Goal: Information Seeking & Learning: Find contact information

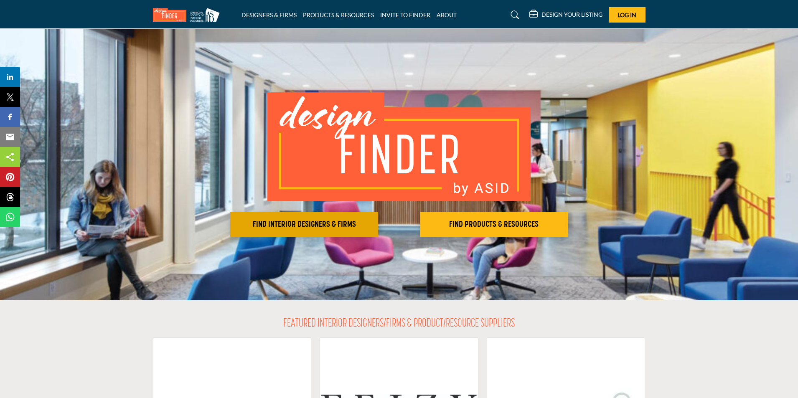
click at [321, 224] on h2 "FIND INTERIOR DESIGNERS & FIRMS" at bounding box center [304, 225] width 143 height 10
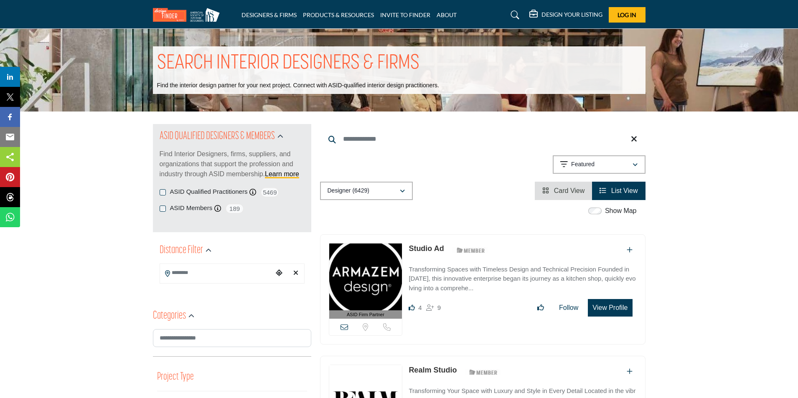
click at [347, 140] on input "Search Keyword" at bounding box center [482, 139] width 325 height 20
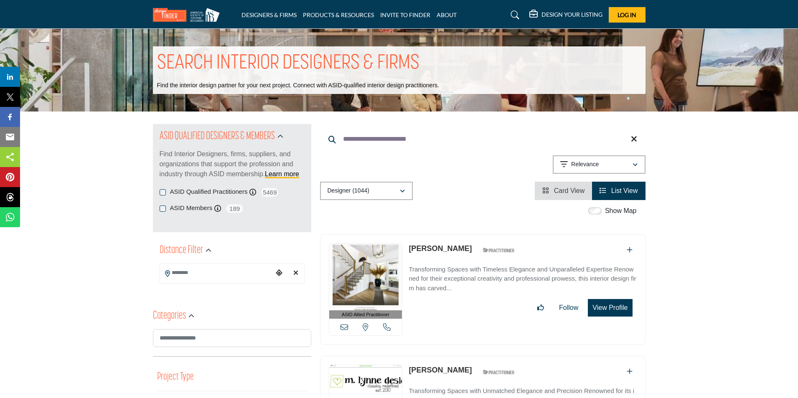
type input "**********"
click at [626, 192] on span "List View" at bounding box center [624, 190] width 27 height 7
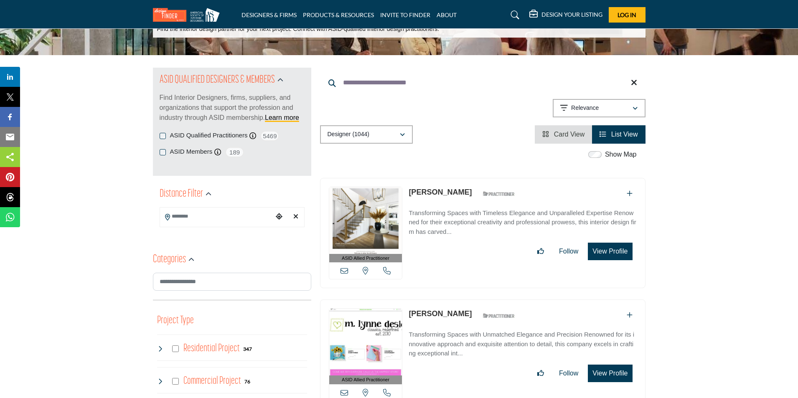
scroll to position [42, 0]
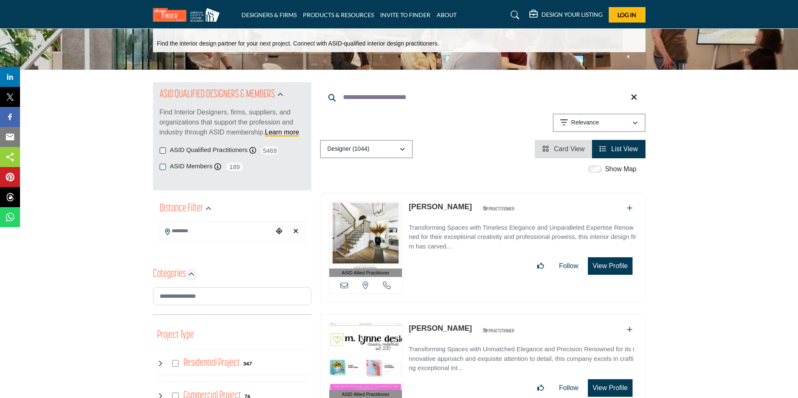
click at [192, 274] on icon "button" at bounding box center [191, 274] width 6 height 6
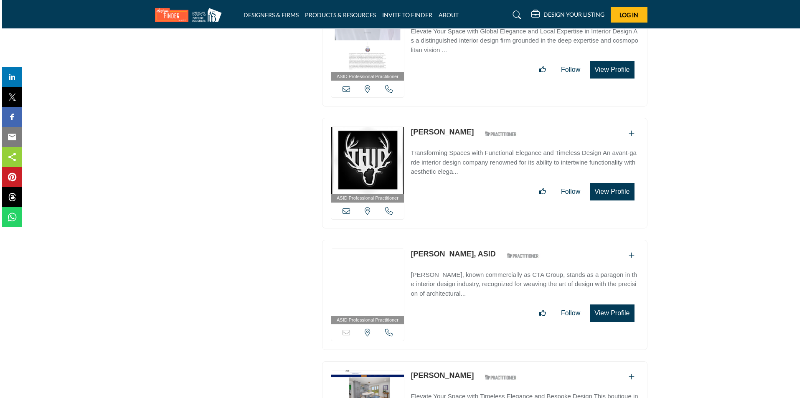
scroll to position [459, 0]
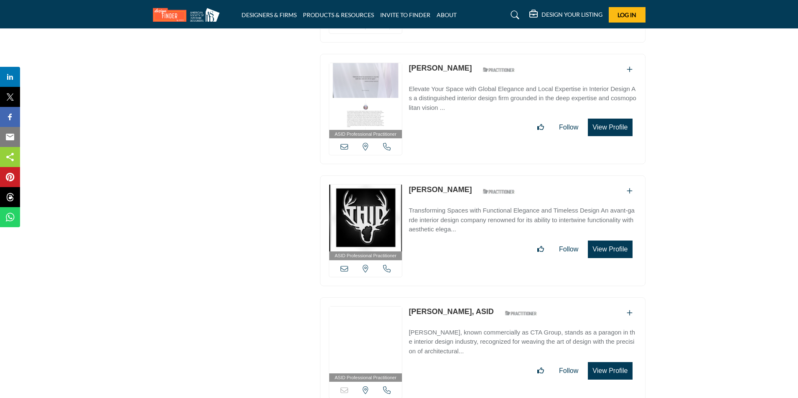
drag, startPoint x: 610, startPoint y: 127, endPoint x: 607, endPoint y: 134, distance: 8.1
click at [608, 127] on button "View Profile" at bounding box center [610, 128] width 44 height 18
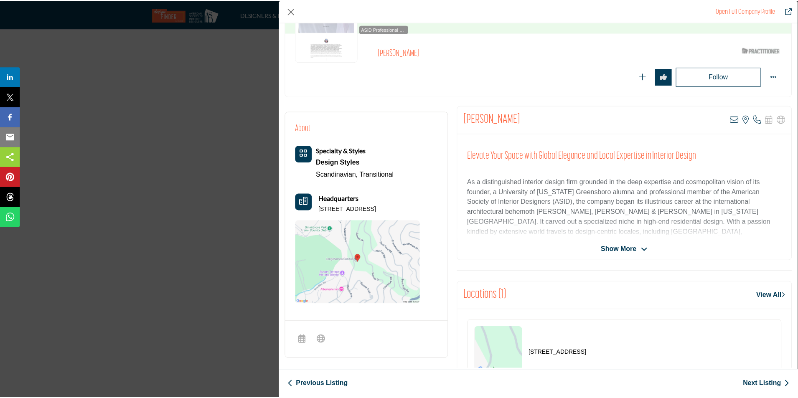
scroll to position [0, 0]
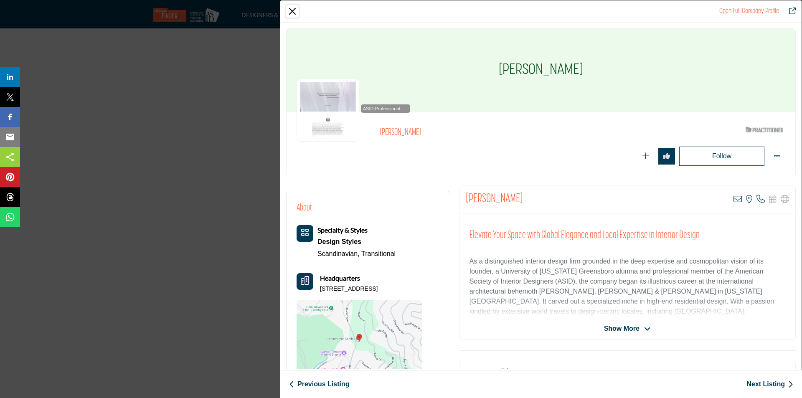
click at [290, 11] on button "Close" at bounding box center [292, 11] width 13 height 13
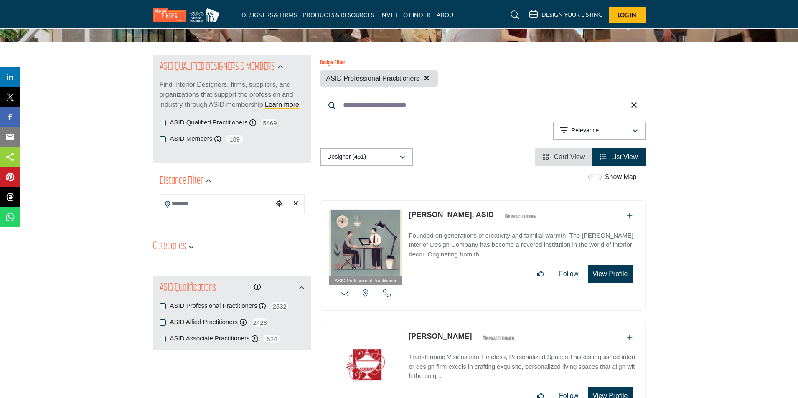
scroll to position [50, 0]
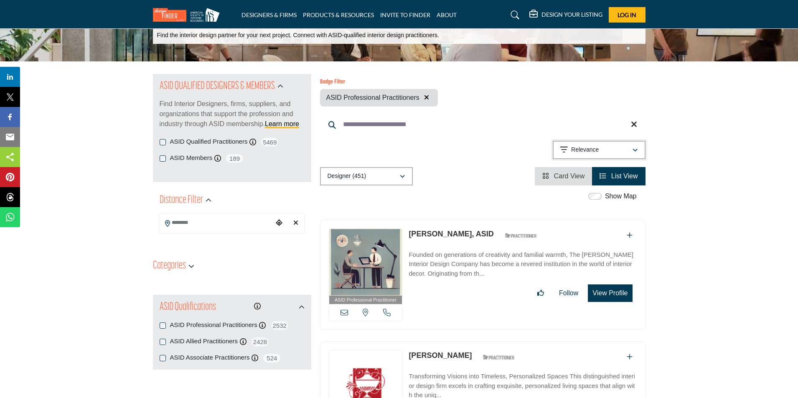
click at [635, 150] on icon "button" at bounding box center [634, 150] width 5 height 6
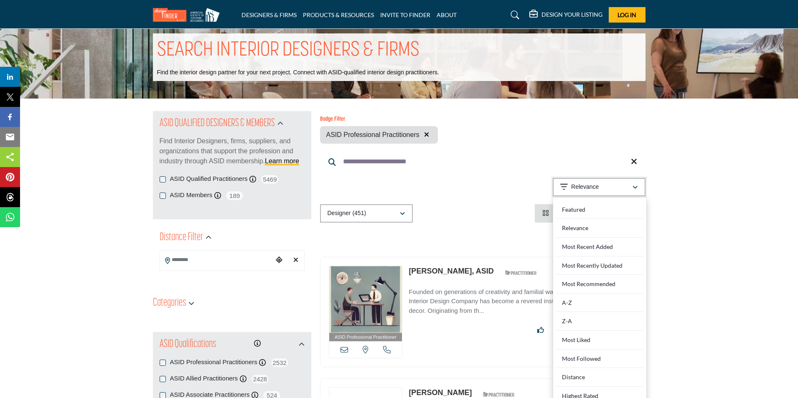
scroll to position [8, 0]
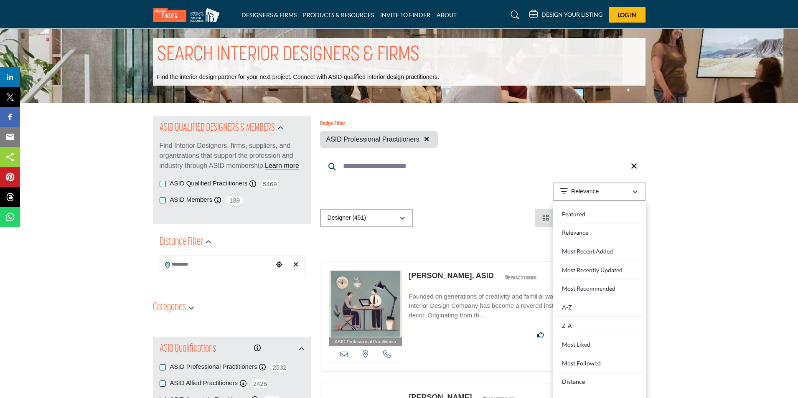
click at [500, 271] on div "ASID Qualified Practitioner who validates work and experience to hold an ASID d…" at bounding box center [521, 277] width 42 height 15
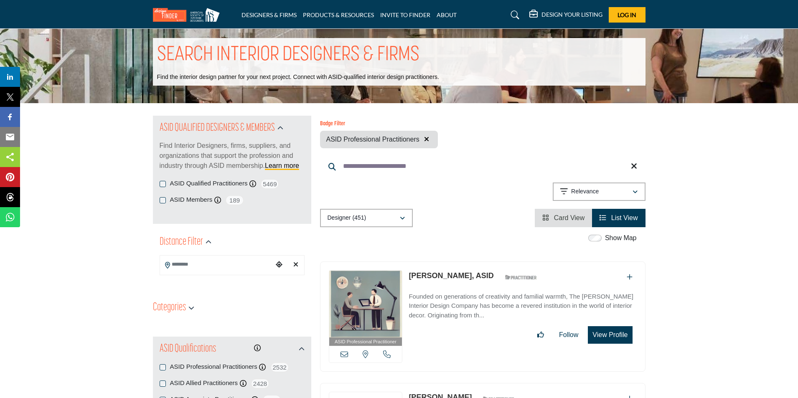
click at [560, 218] on span "Card View" at bounding box center [569, 217] width 31 height 7
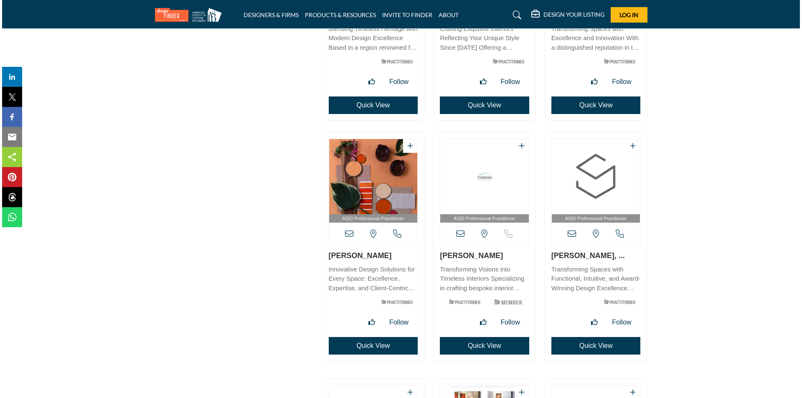
scroll to position [10024, 0]
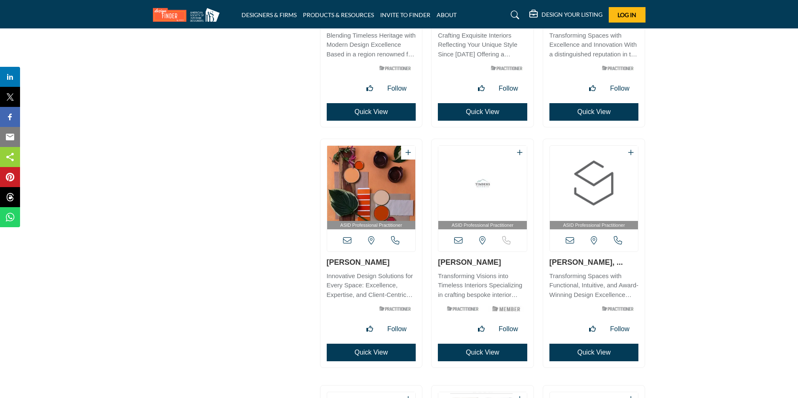
click at [613, 352] on button "Quick View" at bounding box center [593, 353] width 89 height 18
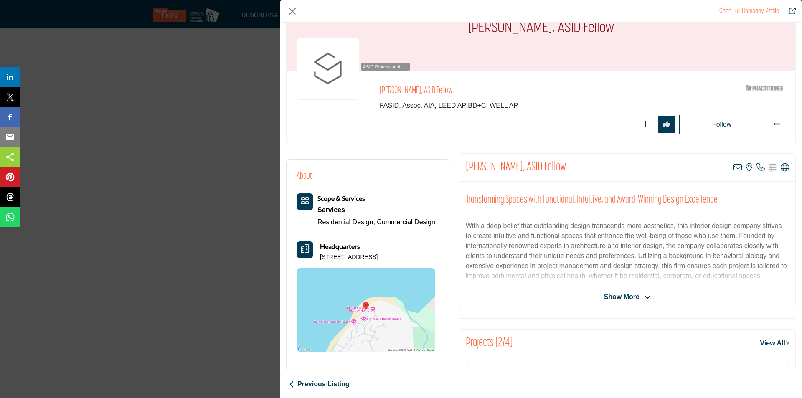
scroll to position [84, 0]
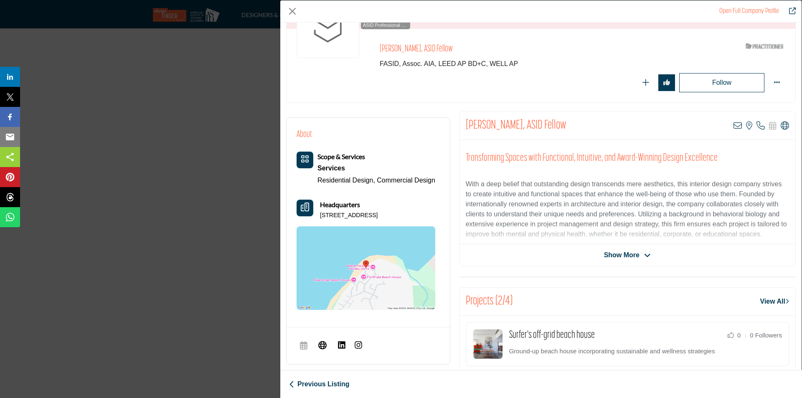
click at [644, 255] on icon "Company Data Modal" at bounding box center [647, 256] width 7 height 8
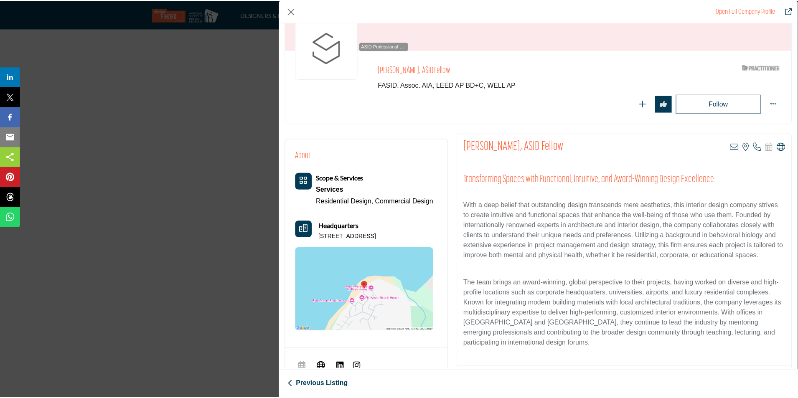
scroll to position [60, 0]
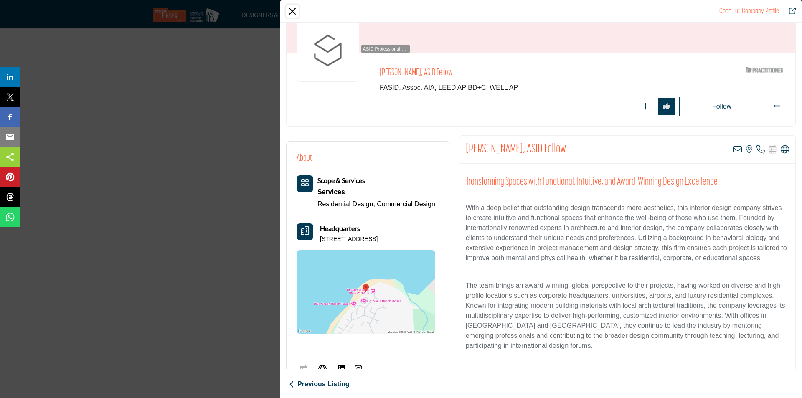
drag, startPoint x: 291, startPoint y: 12, endPoint x: 285, endPoint y: 12, distance: 5.4
click at [289, 12] on button "Close" at bounding box center [292, 11] width 13 height 13
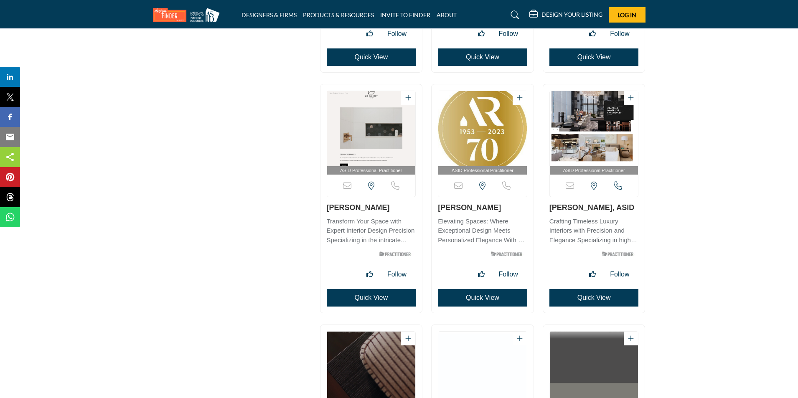
scroll to position [10567, 0]
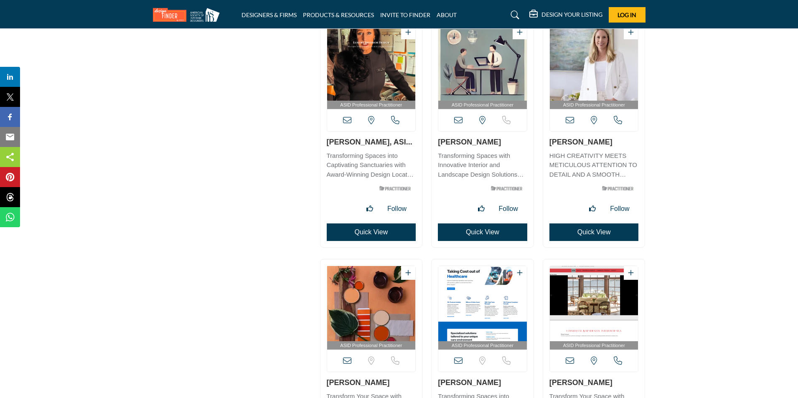
click at [479, 232] on button "Quick View" at bounding box center [482, 232] width 89 height 18
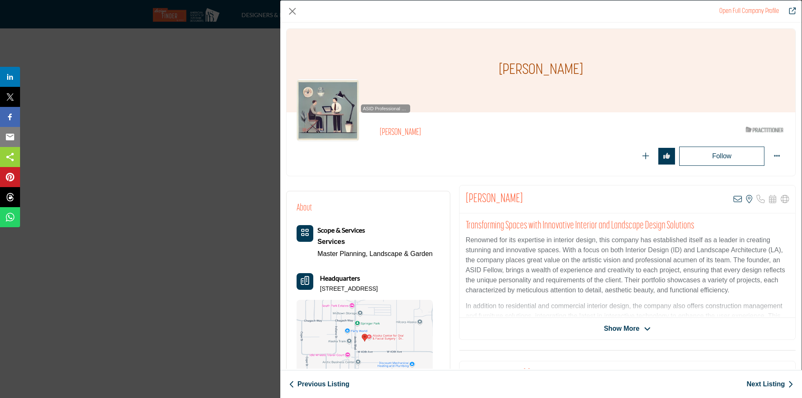
click at [644, 330] on icon "Company Data Modal" at bounding box center [647, 329] width 7 height 8
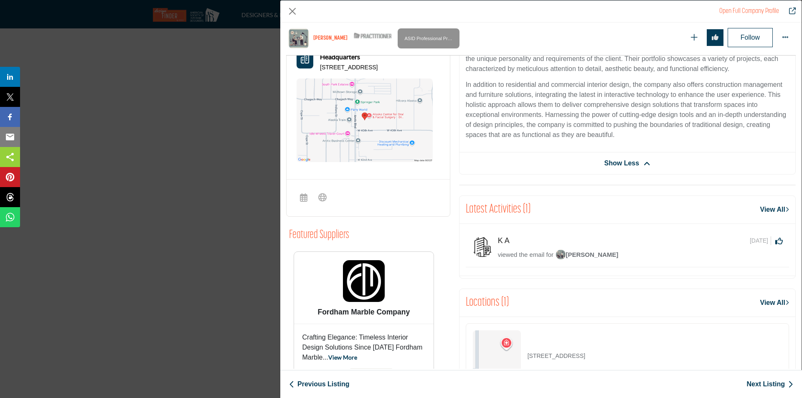
scroll to position [297, 0]
